Goal: Check status

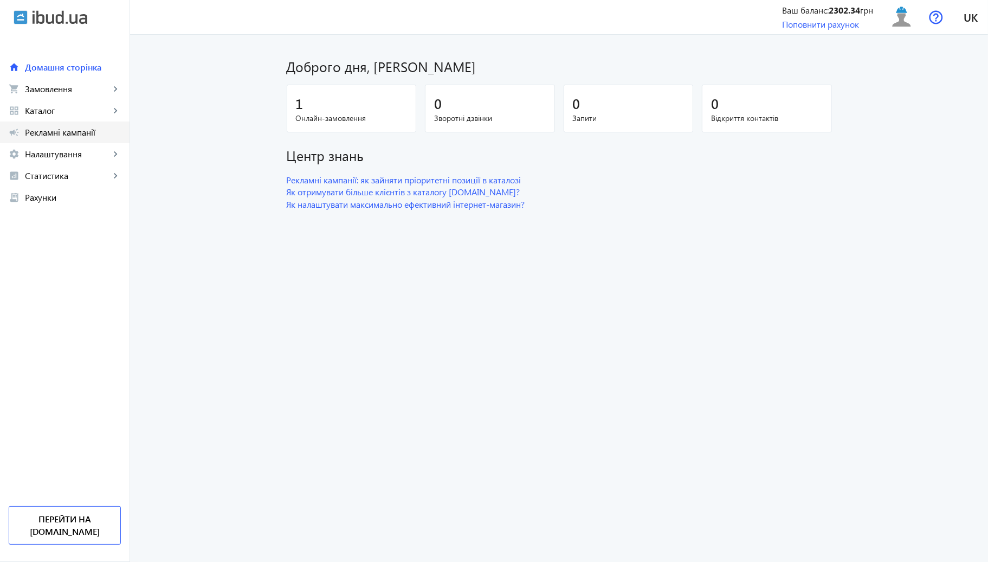
click at [43, 130] on span "Рекламні кампанії" at bounding box center [73, 132] width 96 height 11
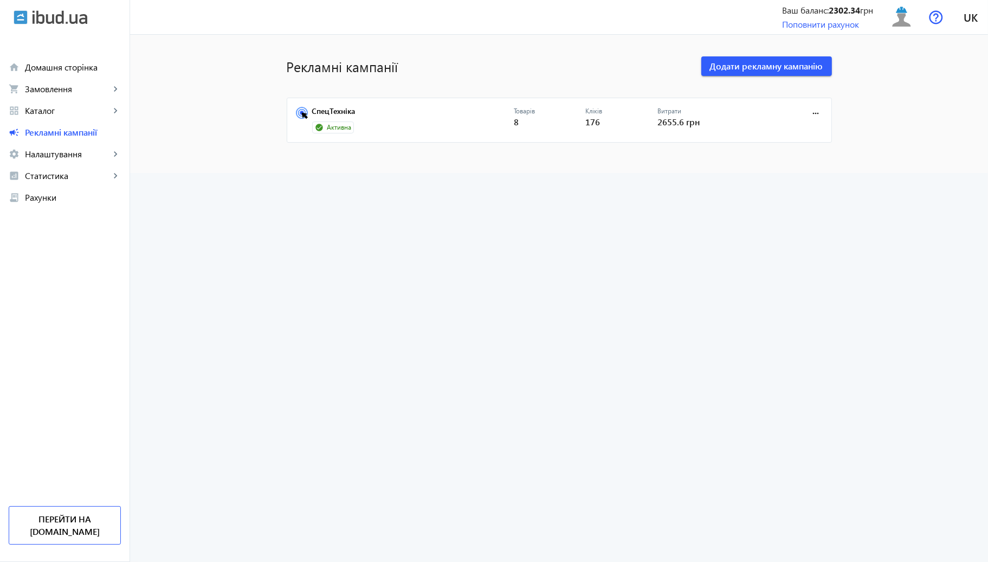
click at [959, 74] on mat-sidenav-content "Рекламні кампанії Додати рекламну кампанію СпецТехніка Активна Товарів 8 Кліків…" at bounding box center [559, 104] width 858 height 138
click at [370, 107] on link "СпецТехніка" at bounding box center [413, 114] width 202 height 15
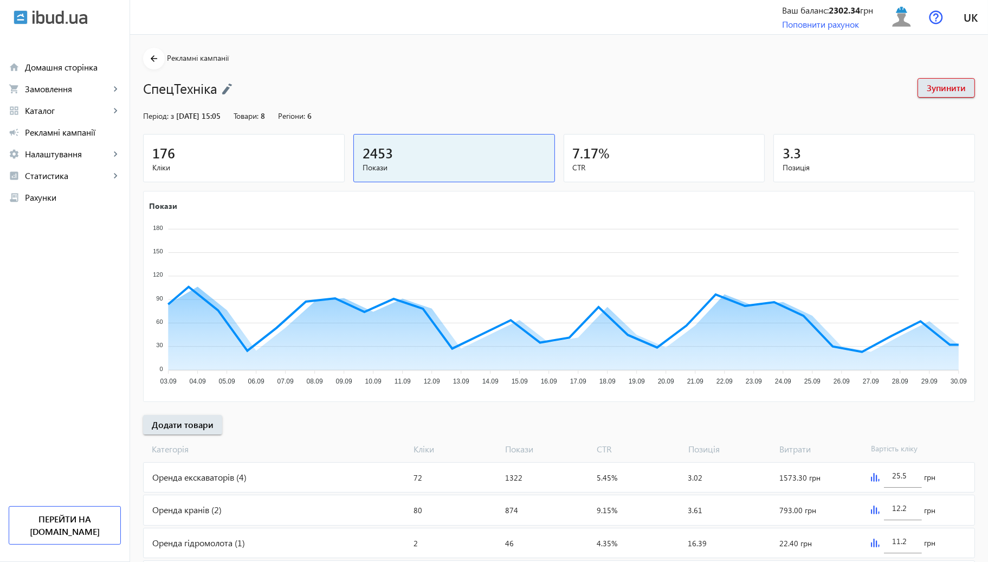
click at [279, 143] on div "176" at bounding box center [243, 152] width 183 height 19
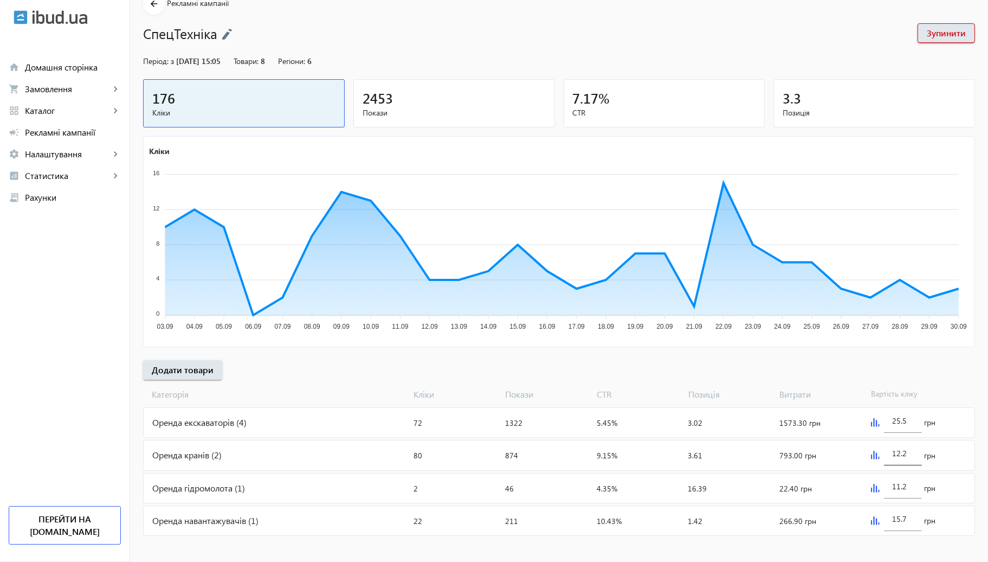
scroll to position [60, 0]
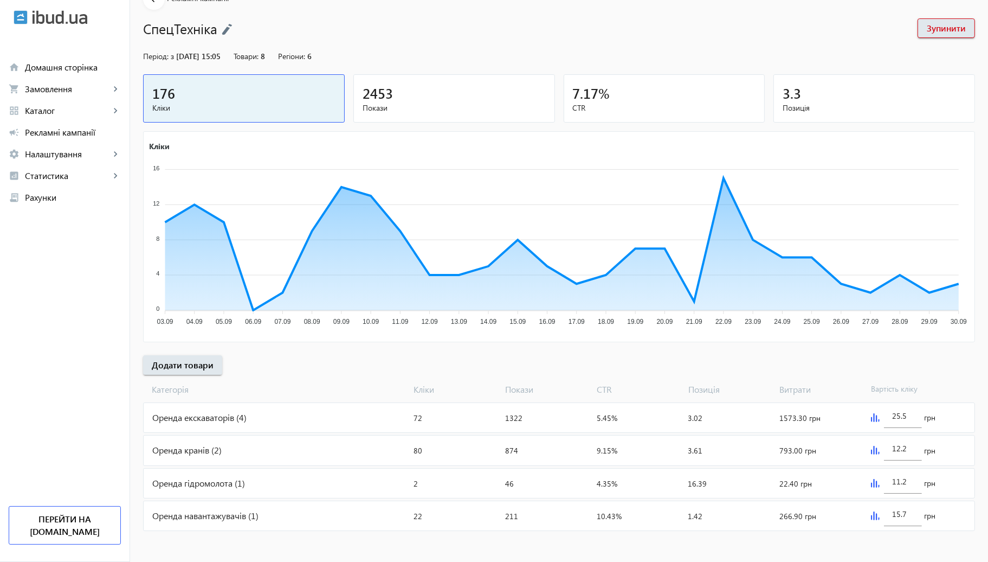
click at [876, 450] on img at bounding box center [875, 450] width 9 height 9
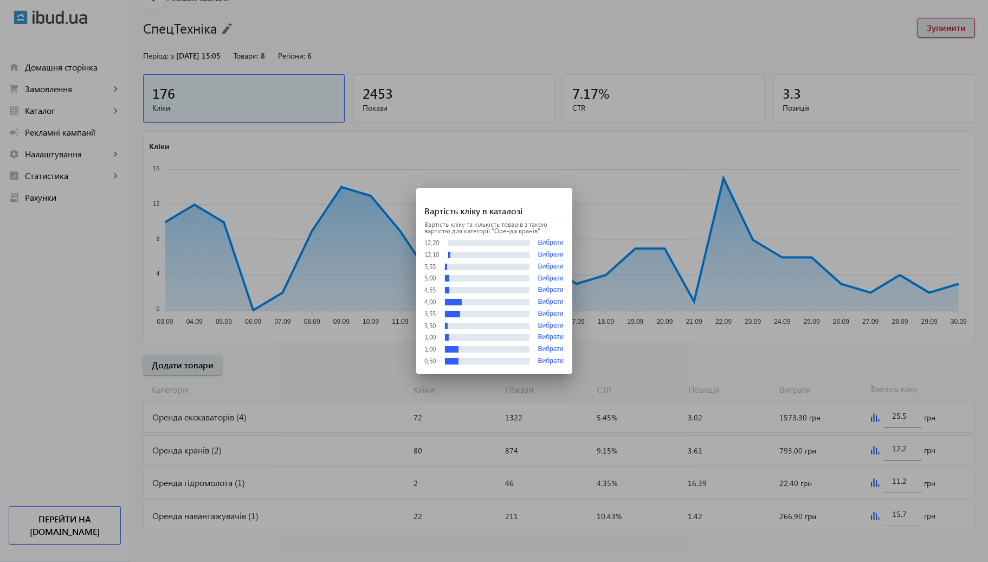
scroll to position [0, 0]
click at [825, 327] on div at bounding box center [494, 281] width 988 height 562
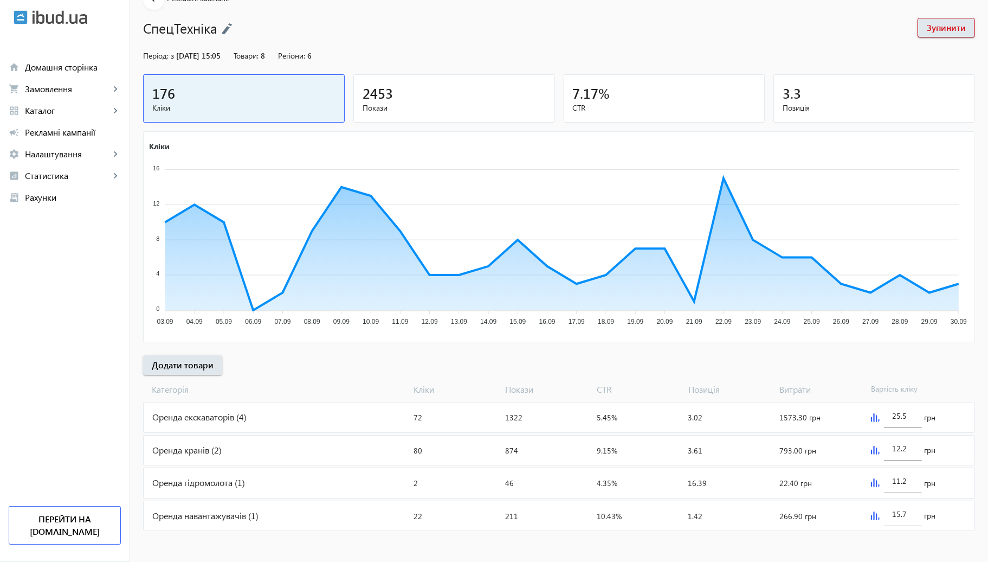
scroll to position [60, 0]
click at [875, 417] on img at bounding box center [875, 417] width 9 height 9
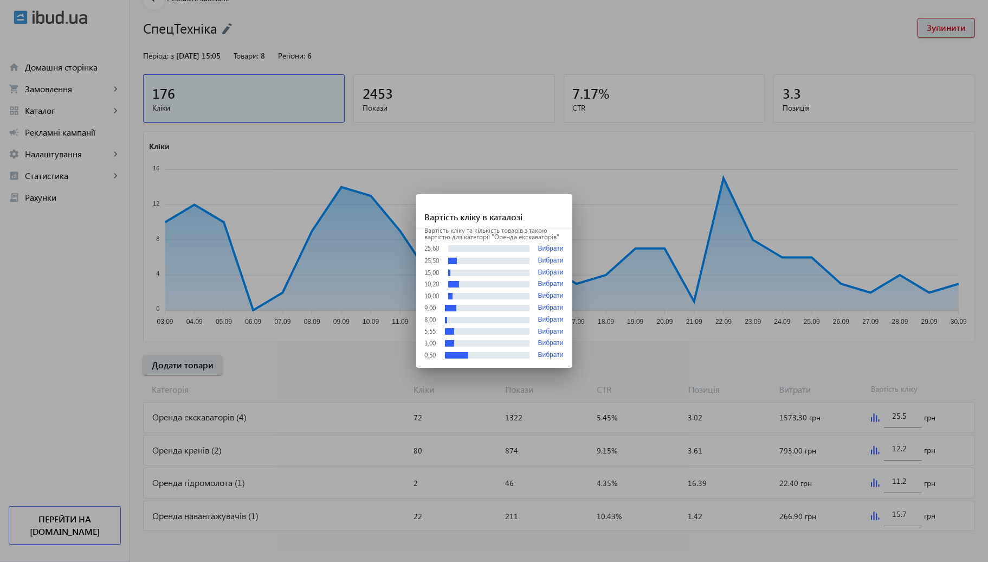
scroll to position [0, 0]
click at [853, 366] on div at bounding box center [494, 281] width 988 height 562
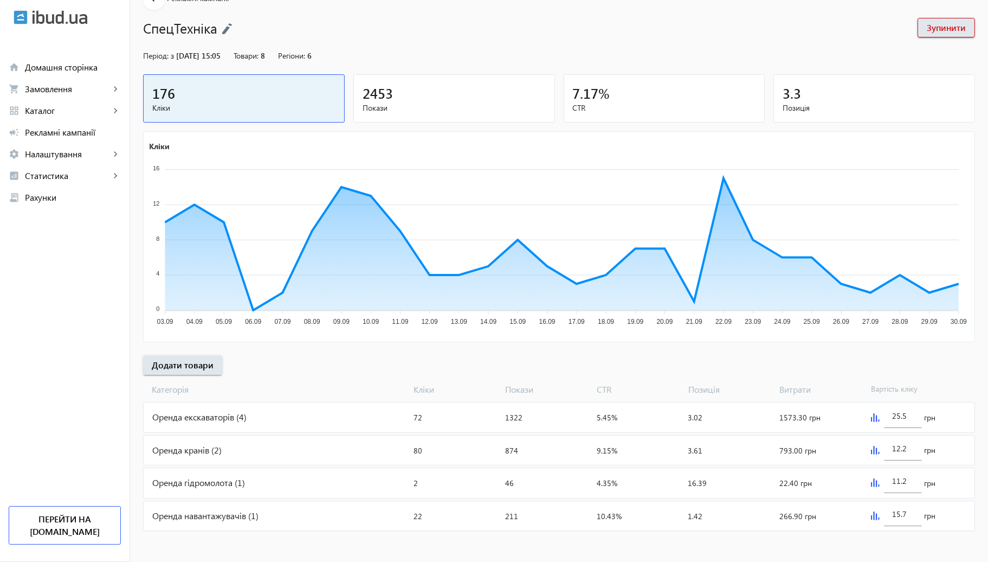
scroll to position [60, 0]
click at [871, 482] on img at bounding box center [875, 483] width 9 height 9
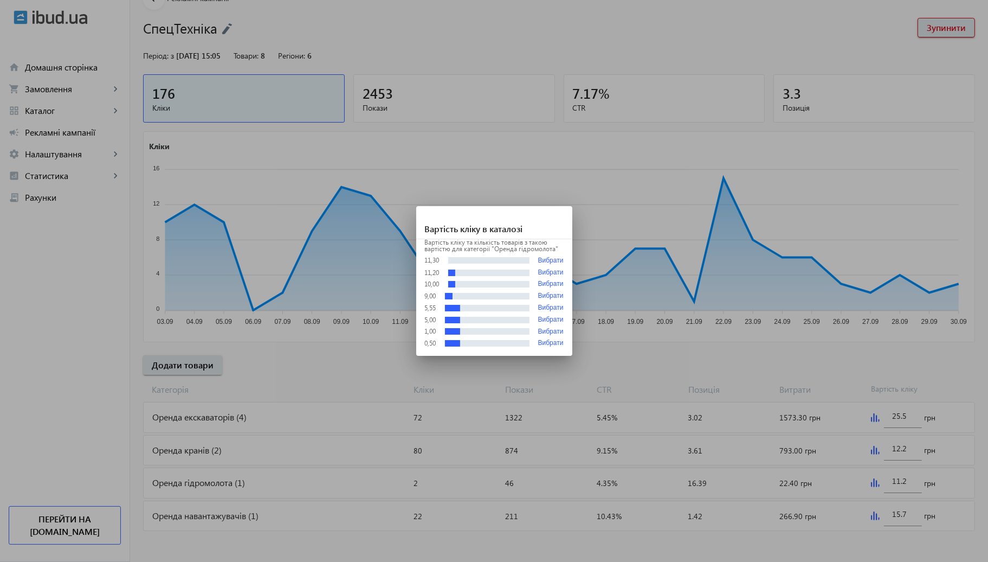
click at [830, 365] on div at bounding box center [494, 281] width 988 height 562
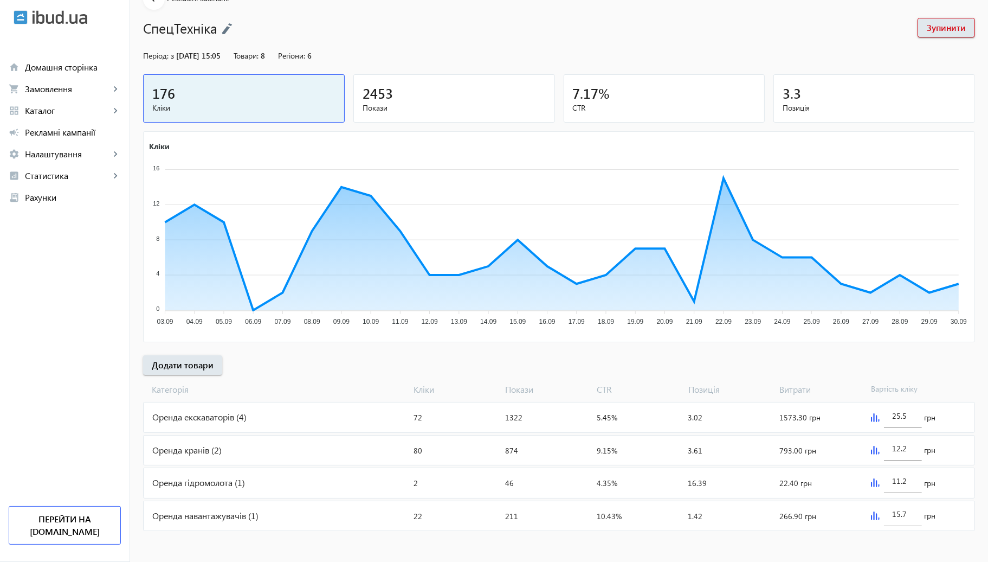
scroll to position [60, 0]
